Goal: Task Accomplishment & Management: Manage account settings

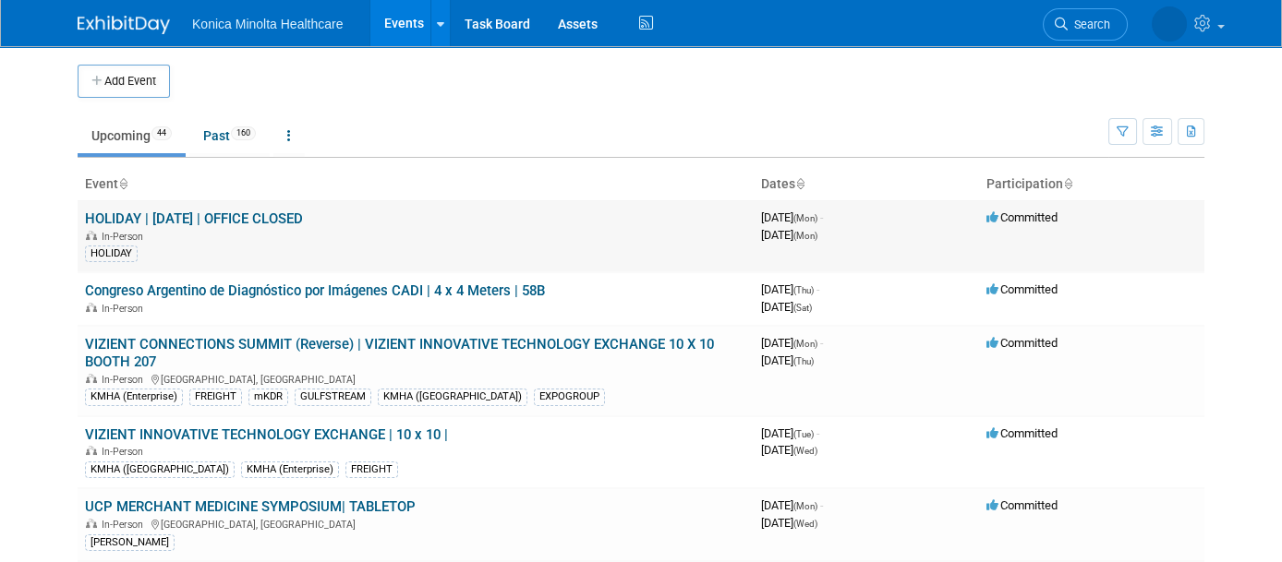
scroll to position [115, 0]
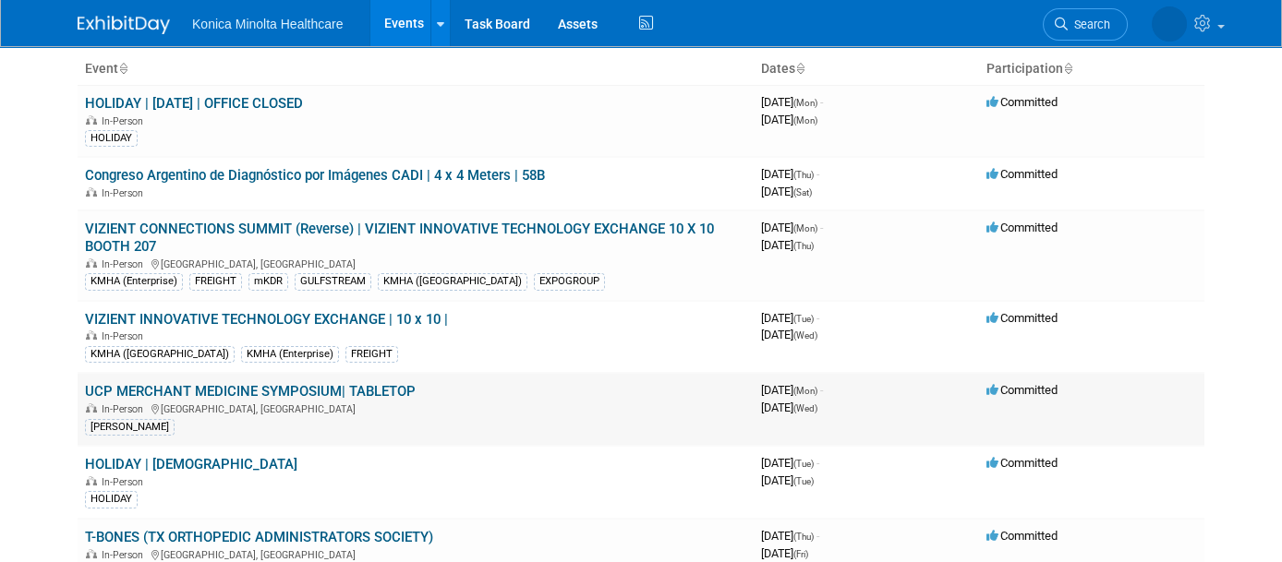
click at [384, 387] on link "UCP MERCHANT MEDICINE SYMPOSIUM| TABLETOP" at bounding box center [250, 391] width 331 height 17
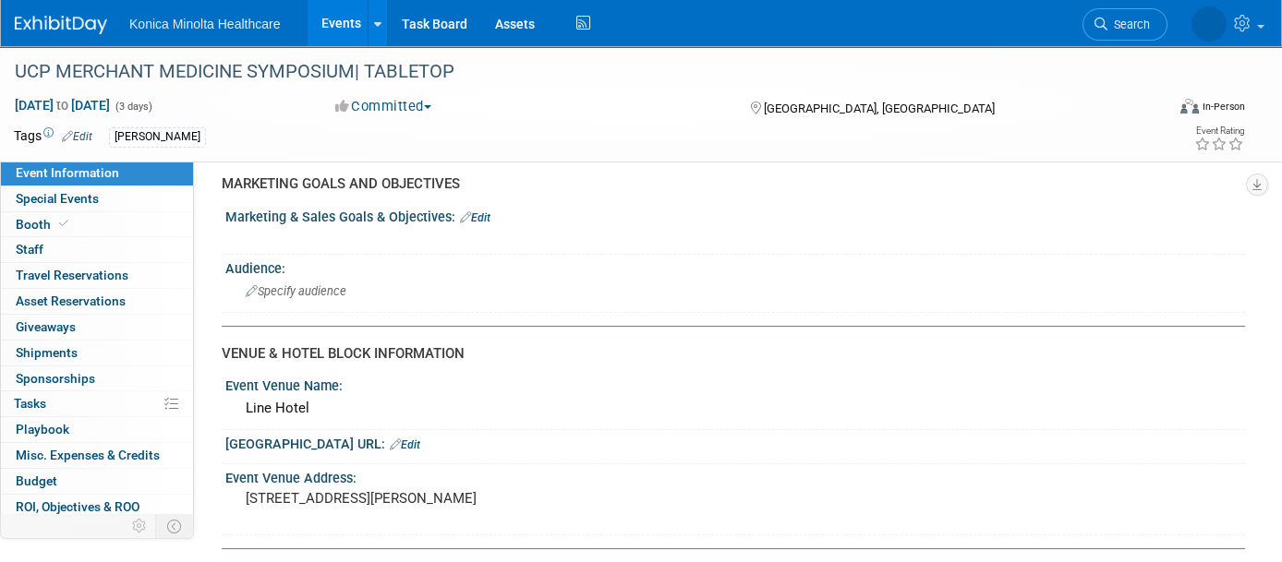
scroll to position [1039, 0]
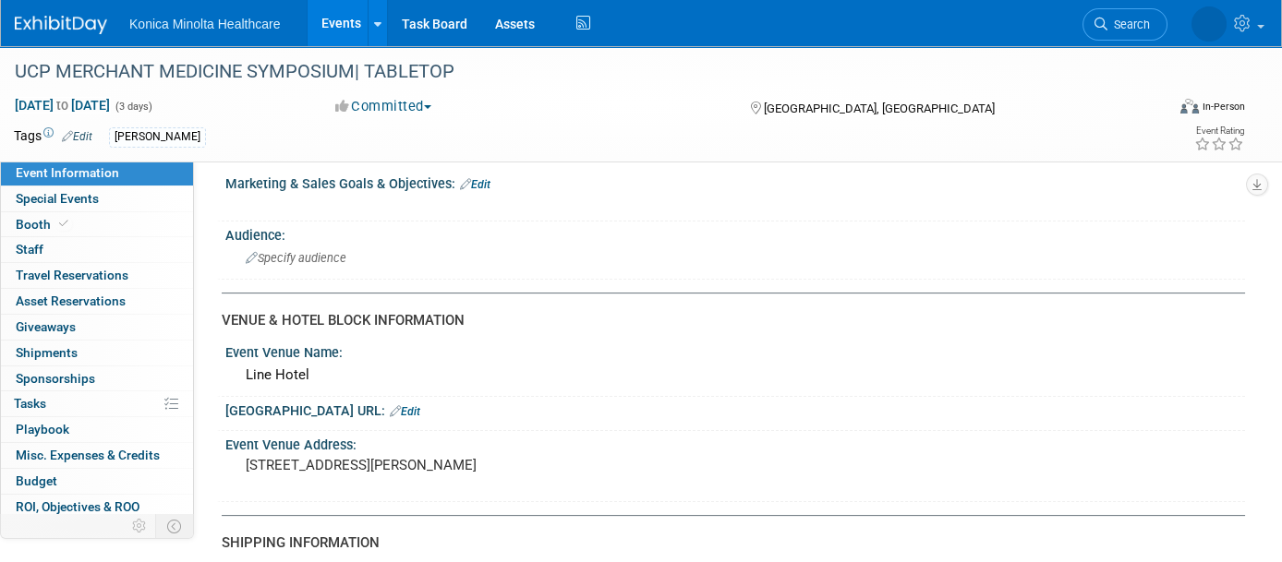
click at [390, 405] on link "Edit" at bounding box center [405, 411] width 30 height 13
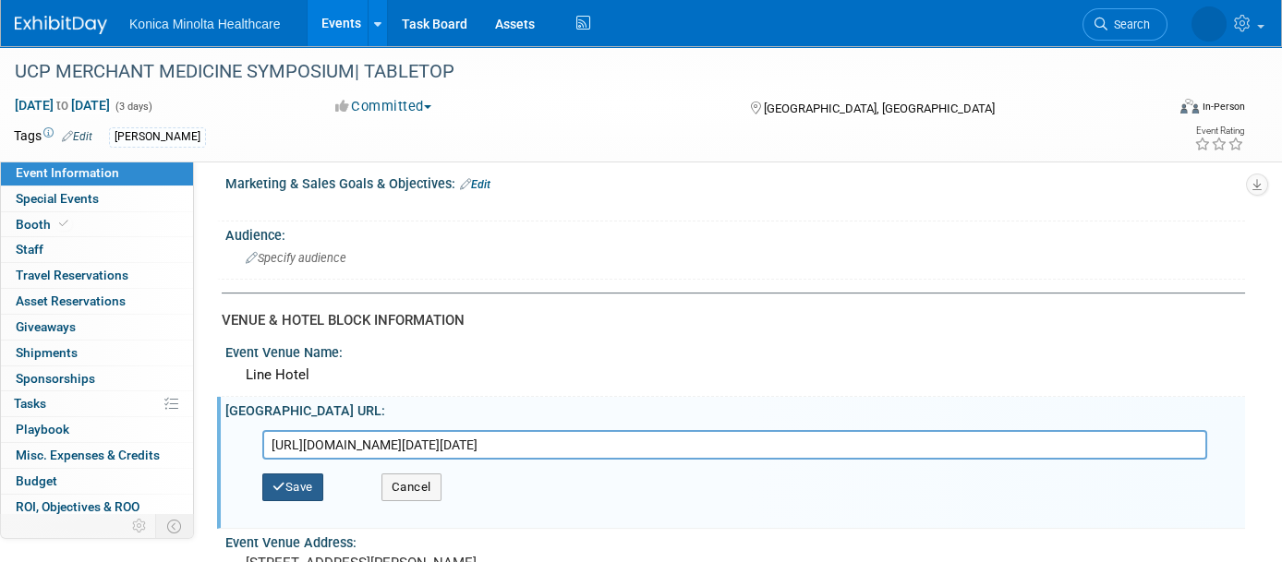
type input "[URL][DOMAIN_NAME][DATE][DATE]"
click at [285, 477] on button "Save" at bounding box center [292, 488] width 61 height 28
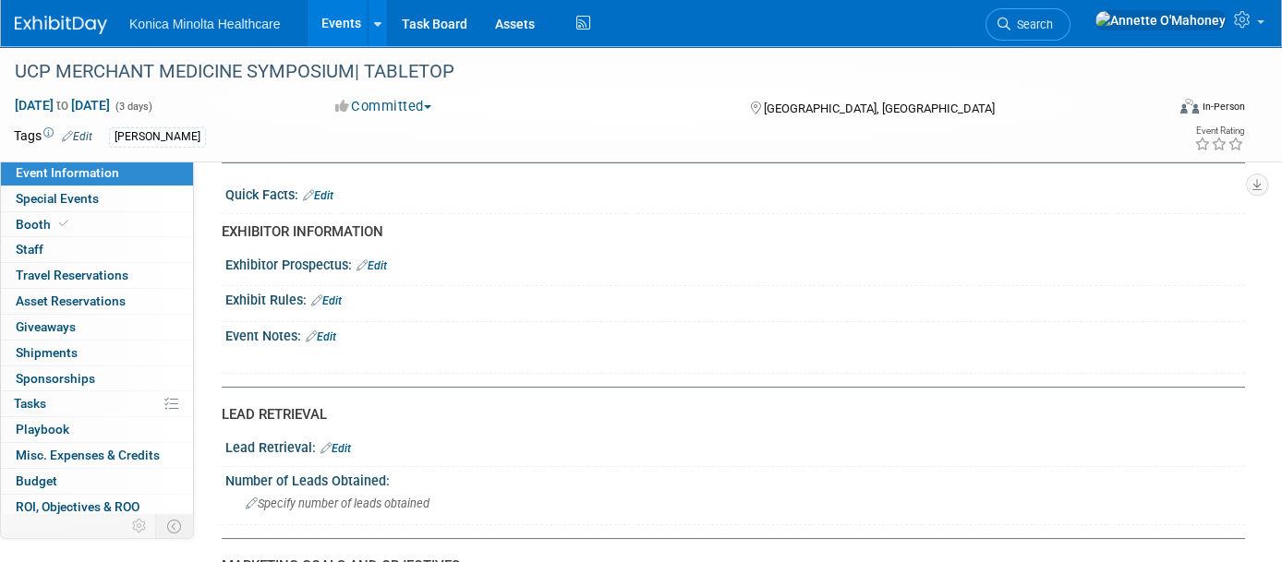
scroll to position [0, 0]
